Goal: Communication & Community: Ask a question

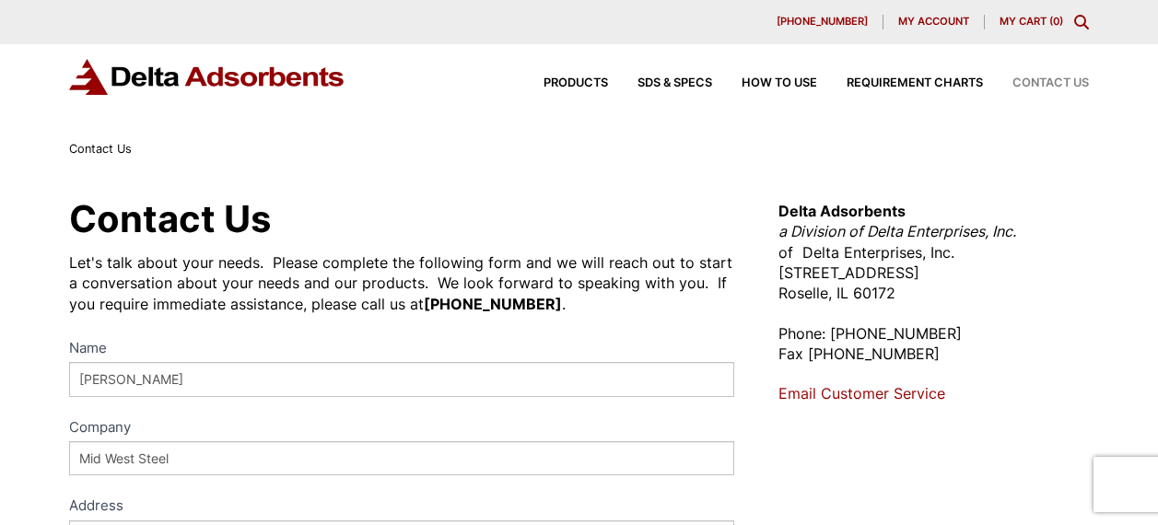
select select "[GEOGRAPHIC_DATA]"
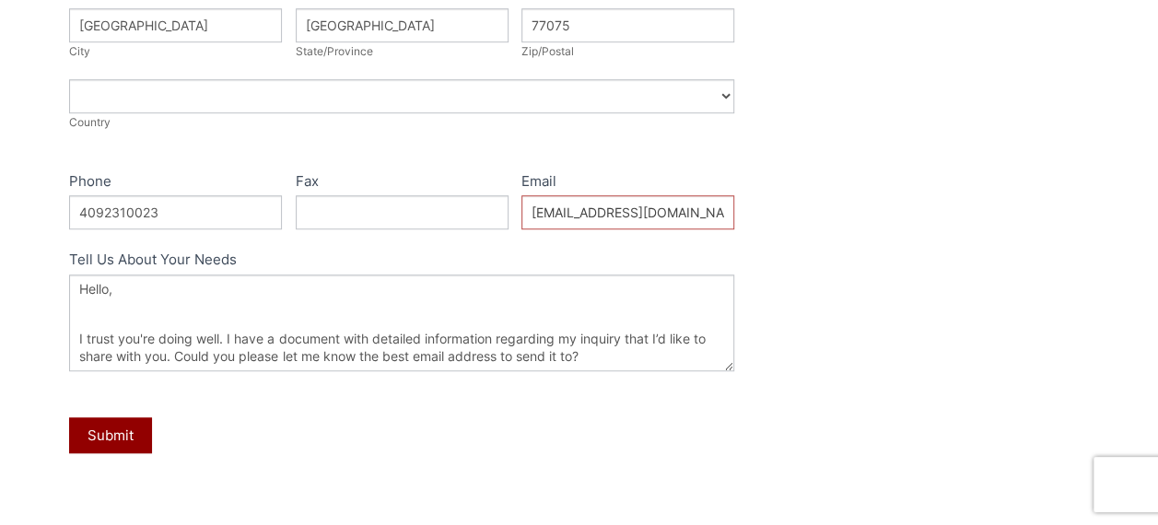
scroll to position [128, 0]
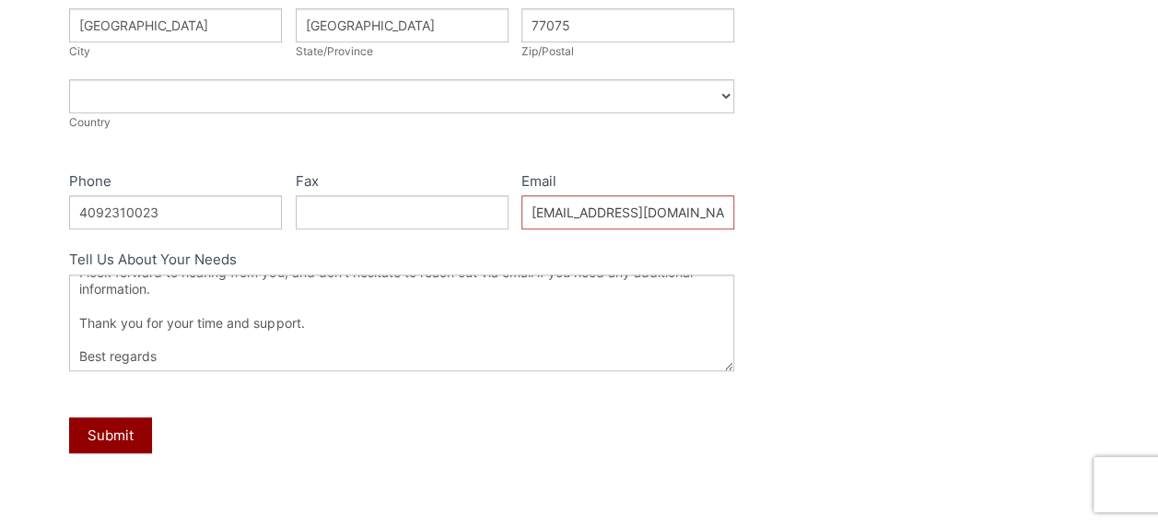
type textarea "Hello, I trust you're doing well. I have a document with detailed information r…"
click at [110, 428] on button "Submit" at bounding box center [110, 435] width 83 height 36
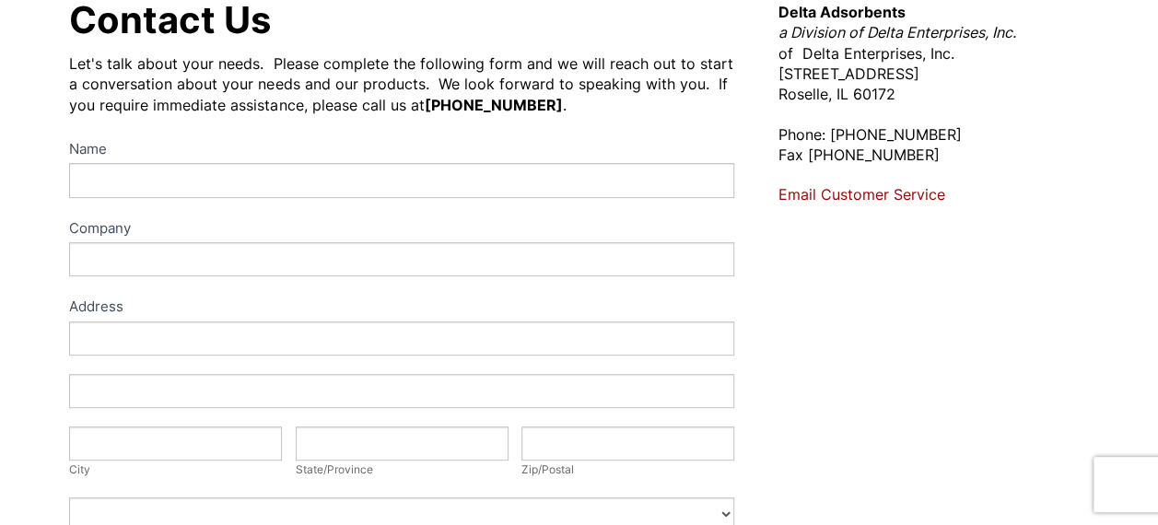
scroll to position [196, 0]
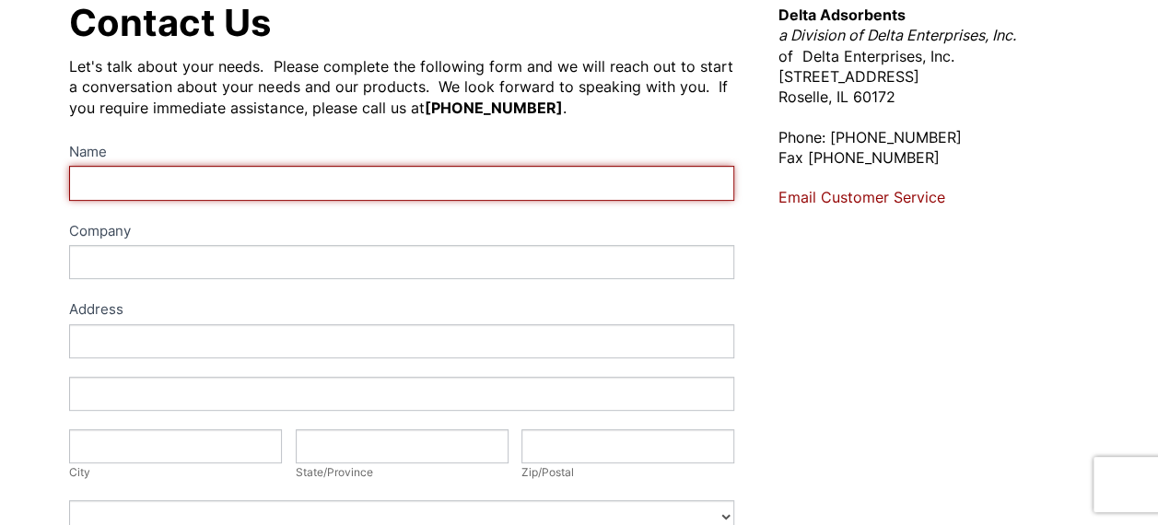
click at [88, 178] on input "Name" at bounding box center [401, 183] width 664 height 34
type input "Kimberly Scott"
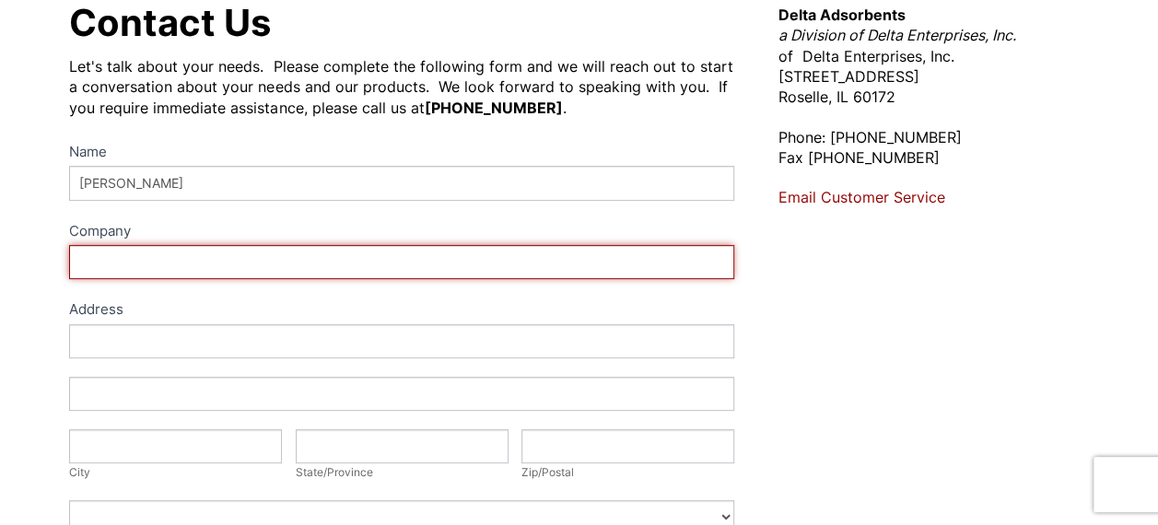
type input "Mid West Steel"
type input "Houston"
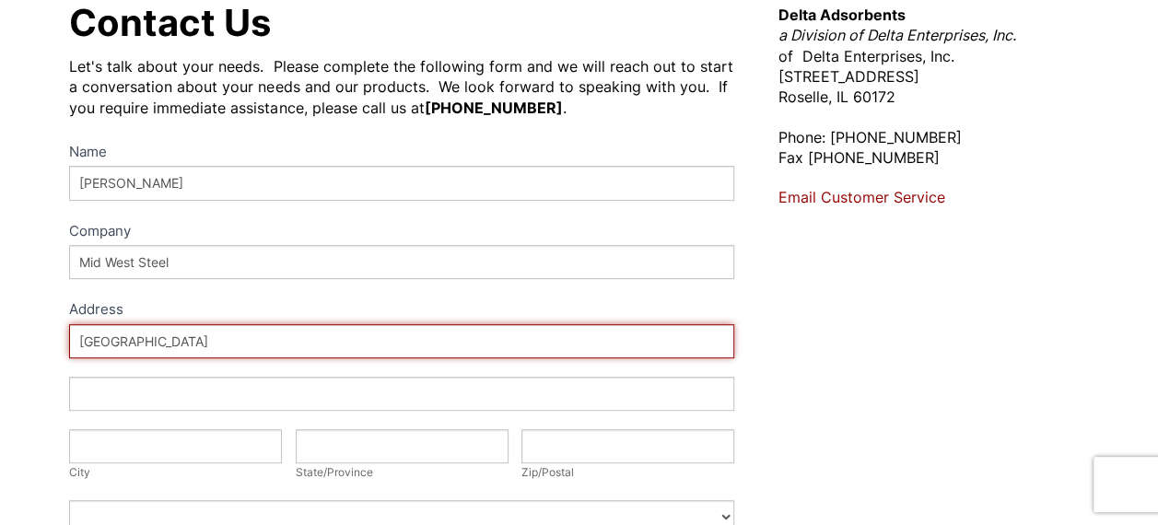
type input "[GEOGRAPHIC_DATA]"
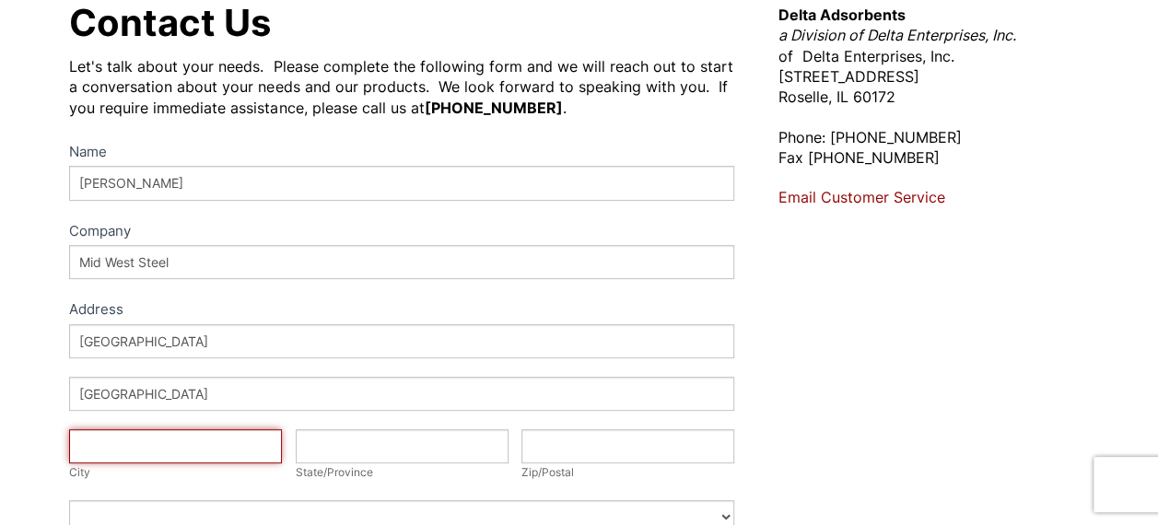
type input "[GEOGRAPHIC_DATA]"
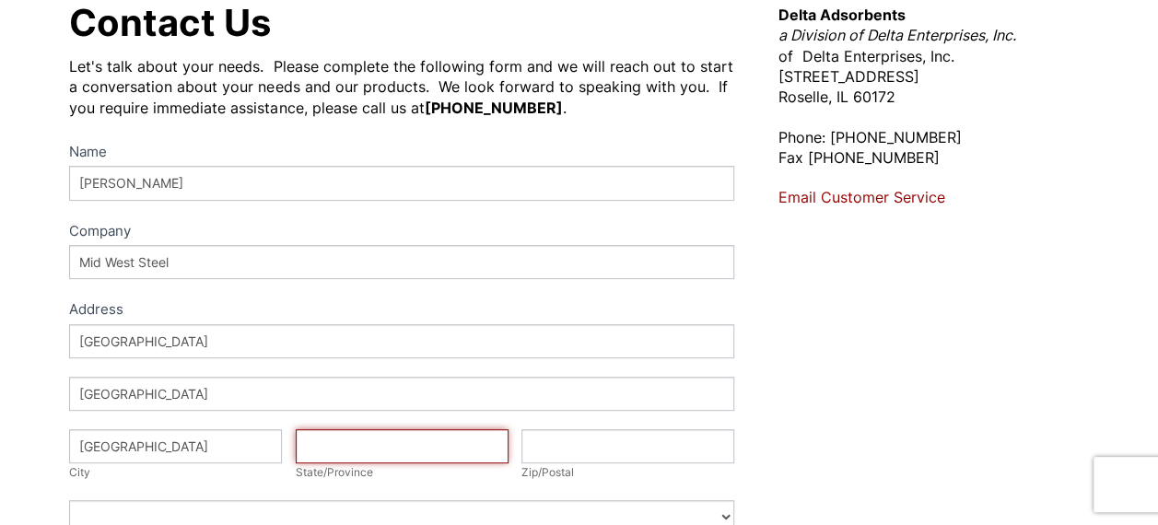
type input "[GEOGRAPHIC_DATA]"
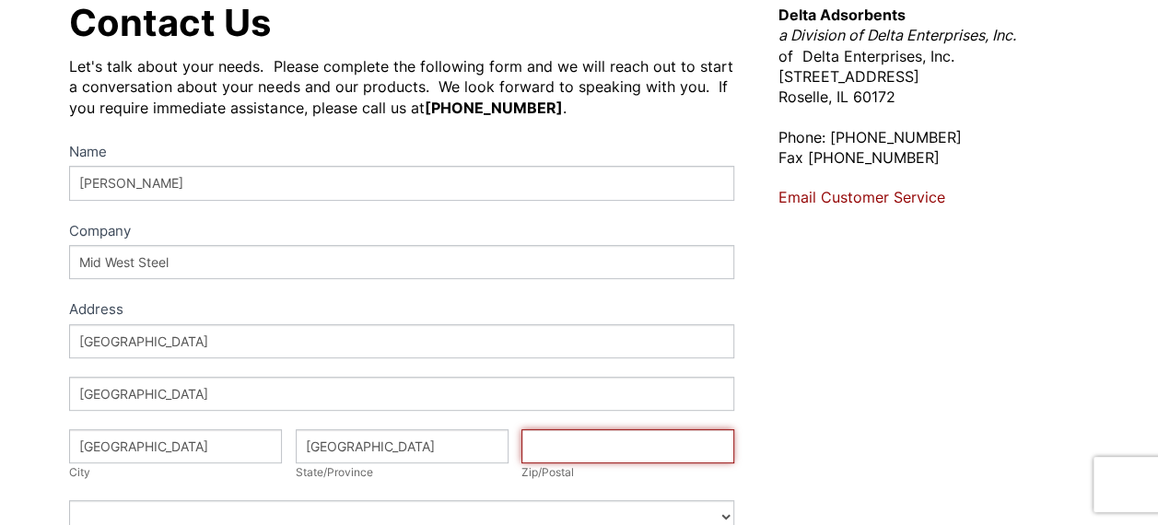
type input "77075"
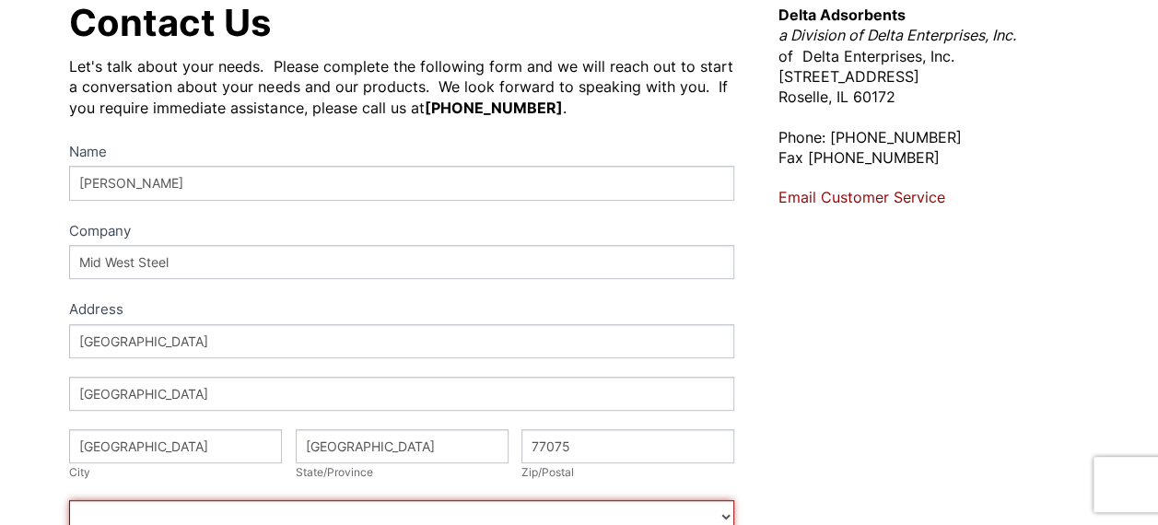
select select "[GEOGRAPHIC_DATA]"
type input "4092310023"
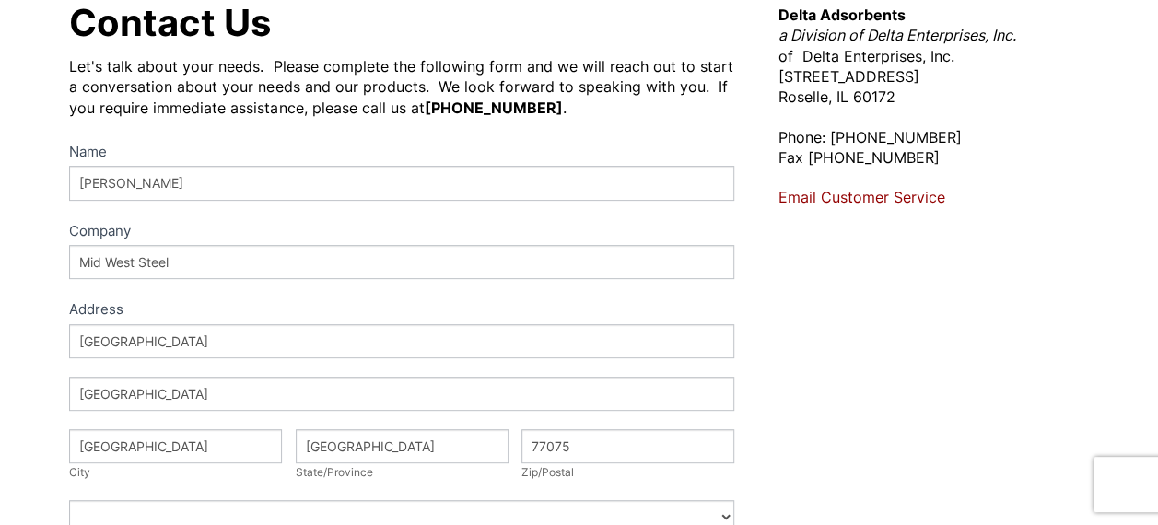
type input "[EMAIL_ADDRESS][DOMAIN_NAME]"
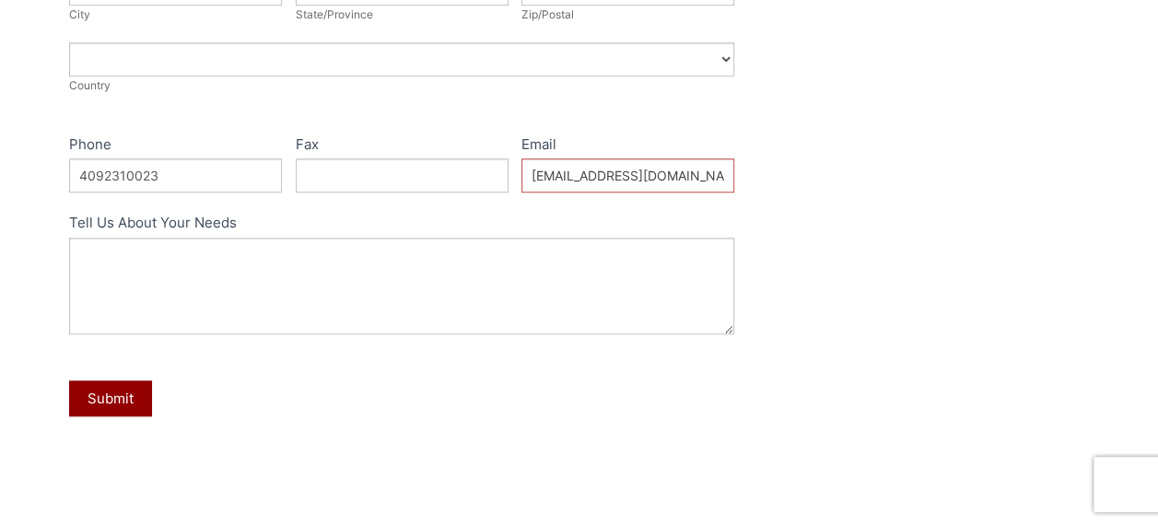
scroll to position [657, 0]
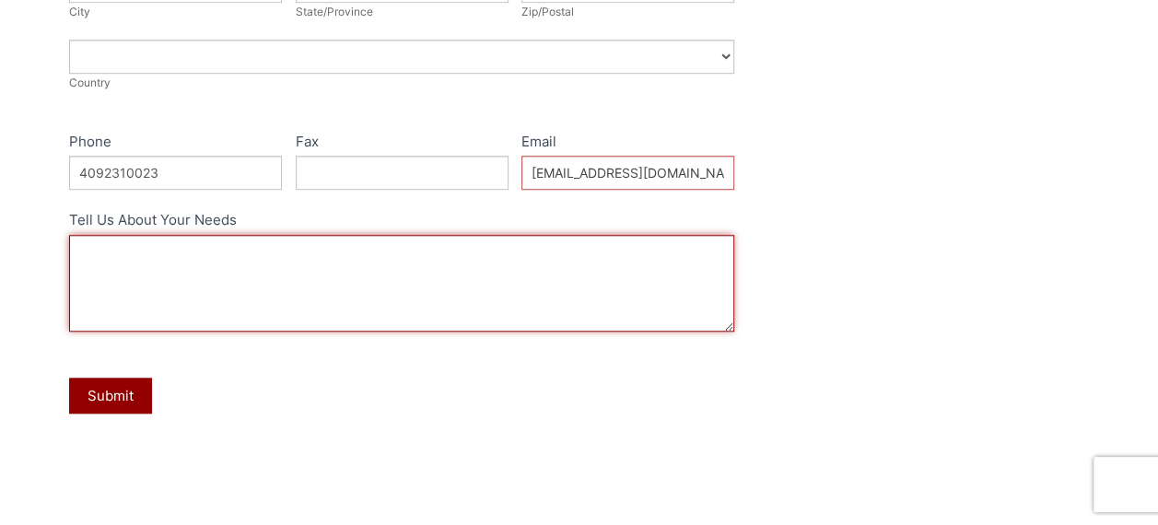
click at [123, 298] on textarea "Tell Us About Your Needs" at bounding box center [401, 283] width 664 height 97
paste textarea "Hello, I trust you're doing well. I have a document with detailed information r…"
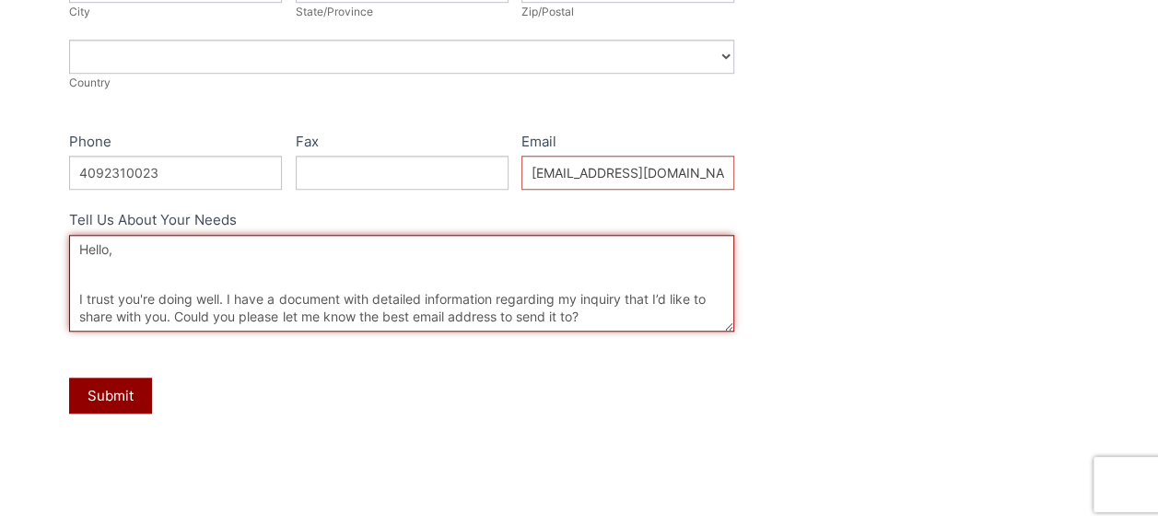
scroll to position [128, 0]
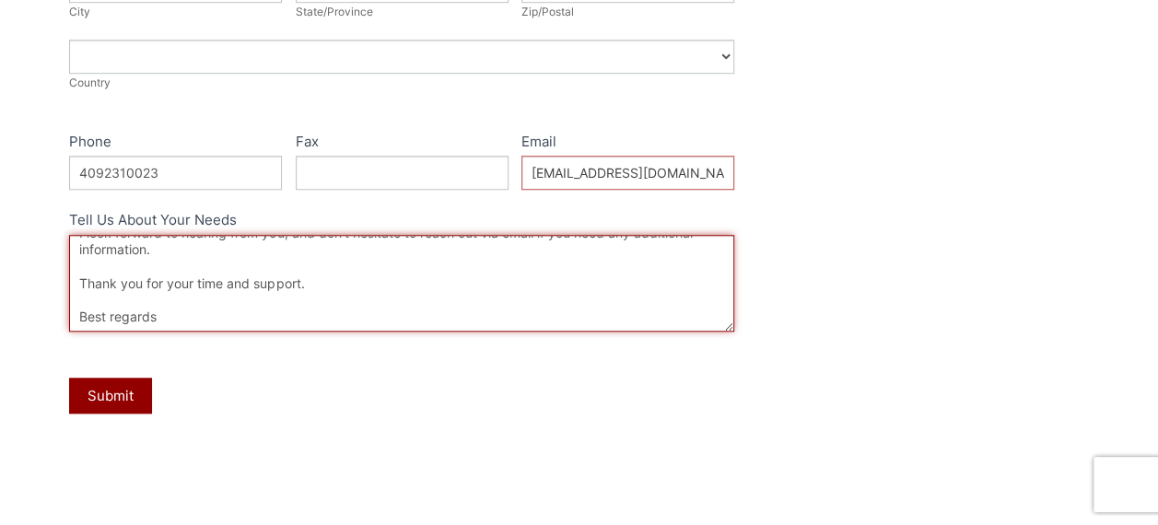
type textarea "Hello, I trust you're doing well. I have a document with detailed information r…"
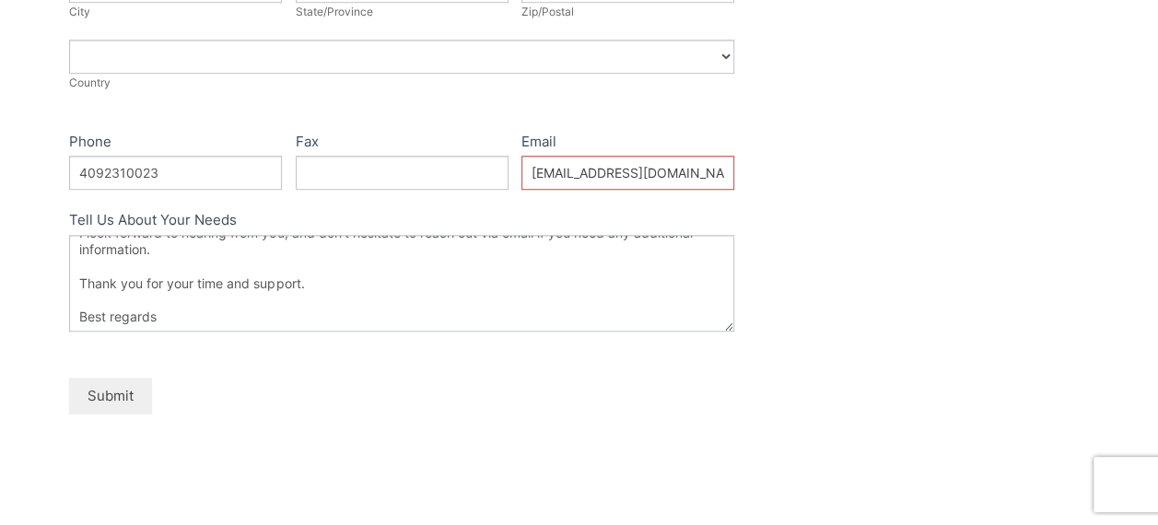
click at [106, 406] on button "Submit" at bounding box center [110, 396] width 83 height 36
